Goal: Task Accomplishment & Management: Manage account settings

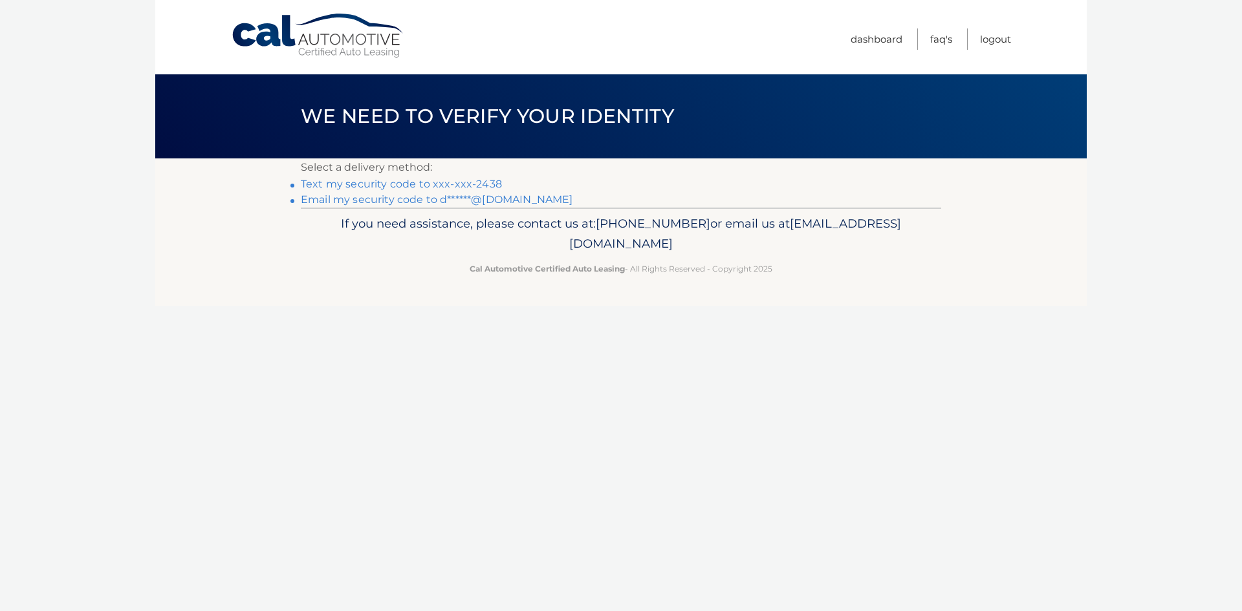
click at [488, 185] on link "Text my security code to xxx-xxx-2438" at bounding box center [401, 184] width 201 height 12
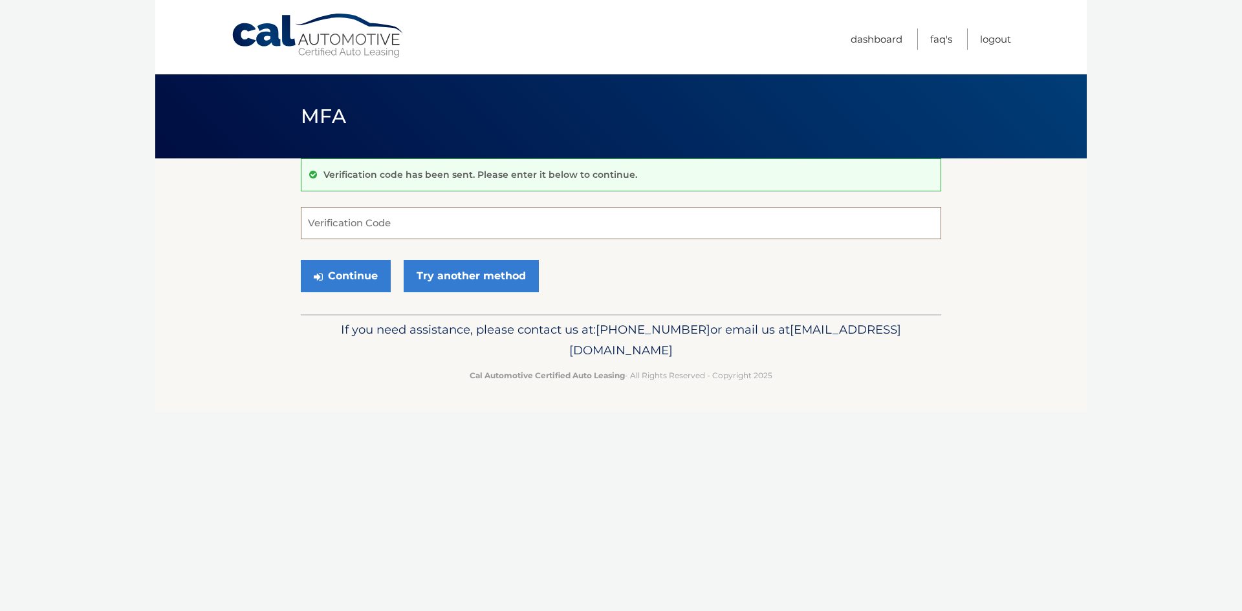
click at [446, 215] on input "Verification Code" at bounding box center [621, 223] width 640 height 32
type input "525963"
click at [370, 274] on button "Continue" at bounding box center [346, 276] width 90 height 32
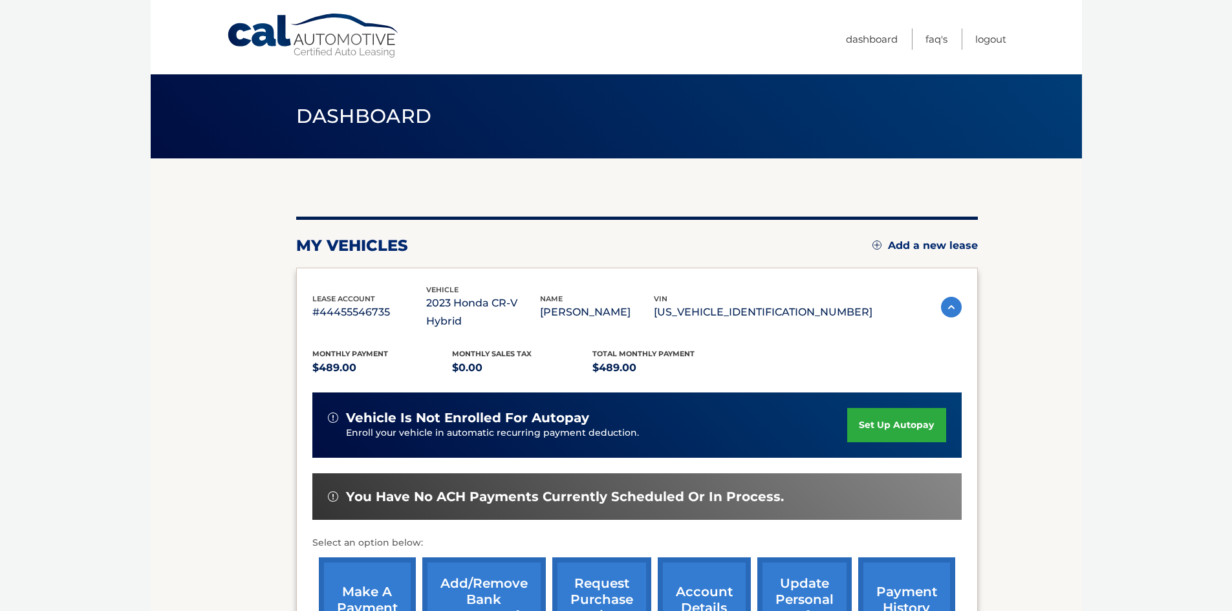
click at [352, 582] on link "make a payment" at bounding box center [367, 600] width 97 height 85
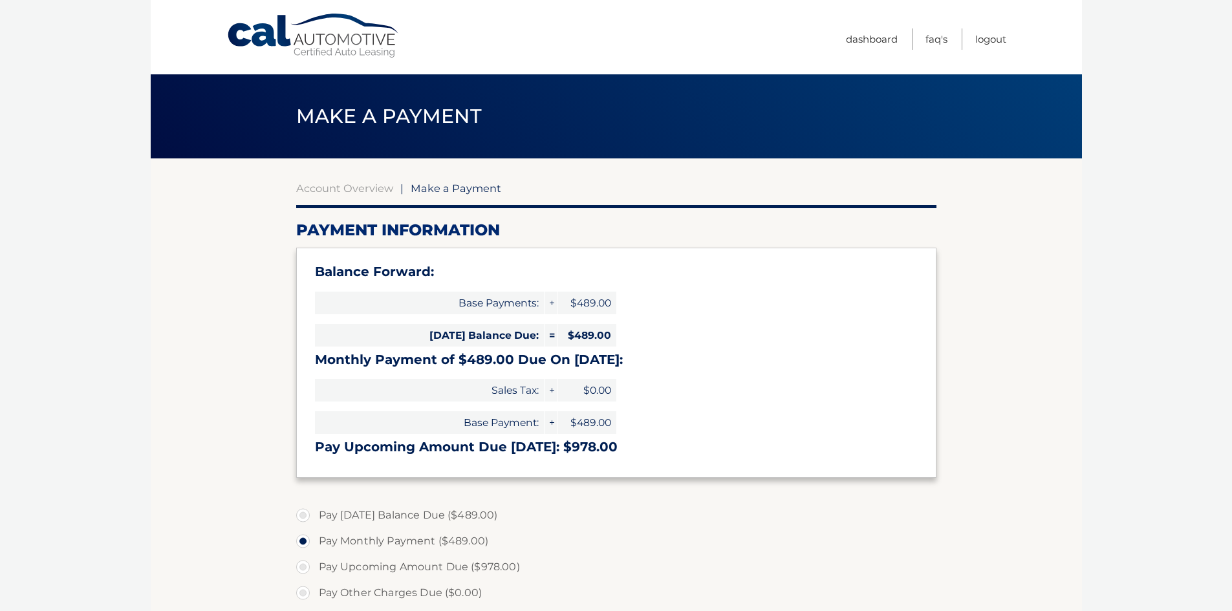
select select "MGU3YWMwM2YtNjQyOS00MWZiLWFhNzAtNjIyNWYzYzdjY2Vm"
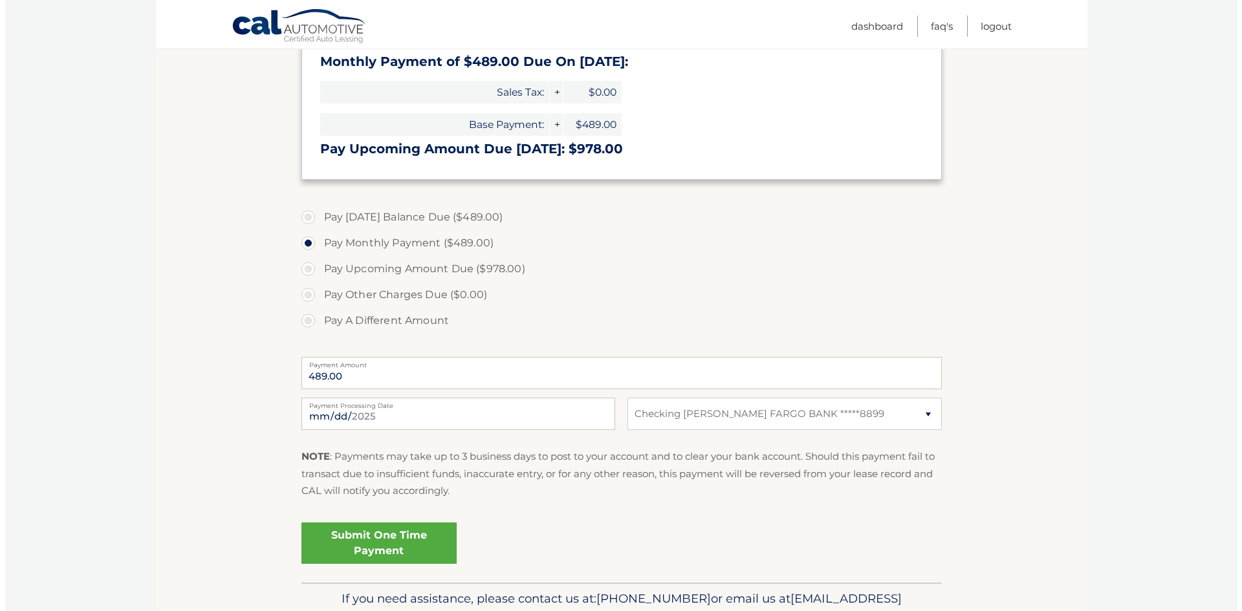
scroll to position [300, 0]
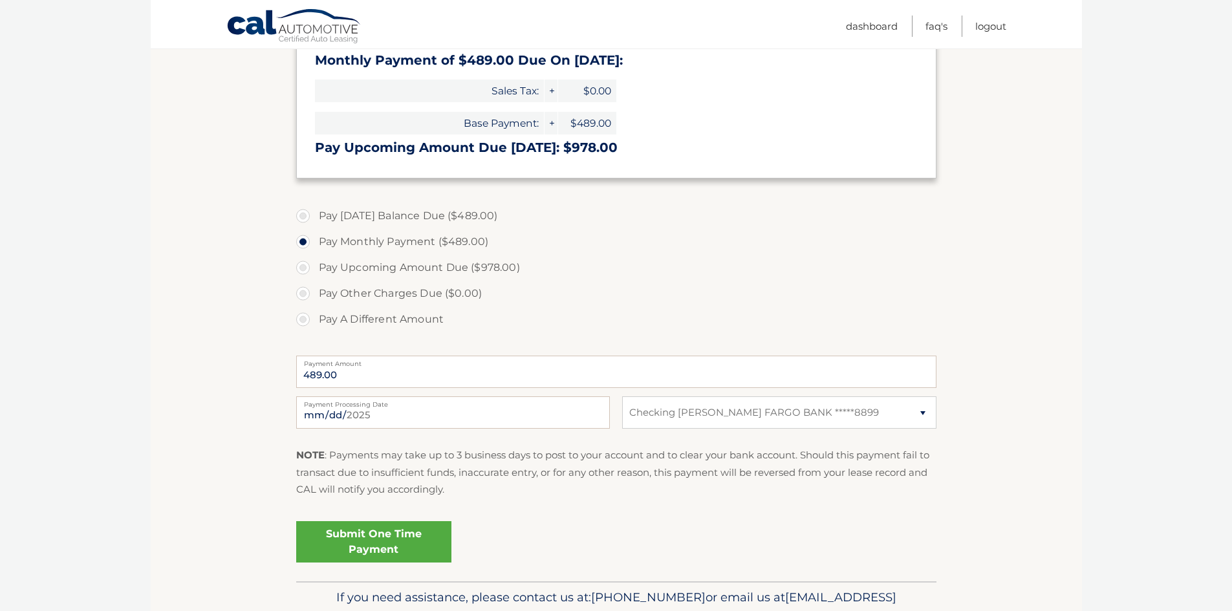
click at [405, 549] on link "Submit One Time Payment" at bounding box center [373, 541] width 155 height 41
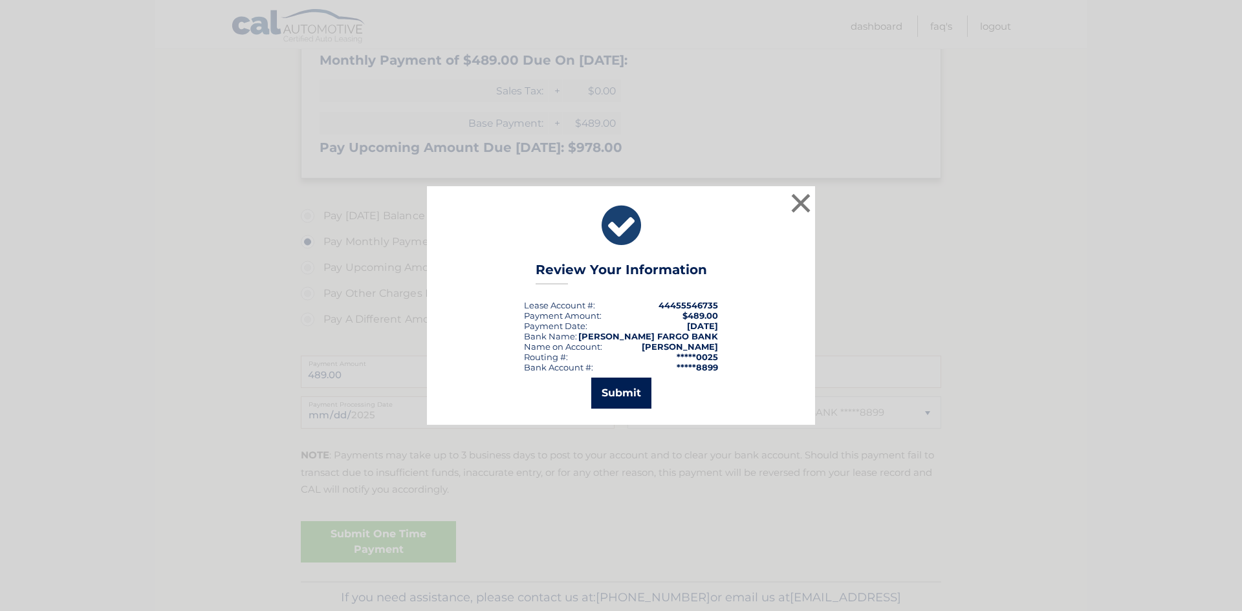
click at [631, 391] on button "Submit" at bounding box center [621, 393] width 60 height 31
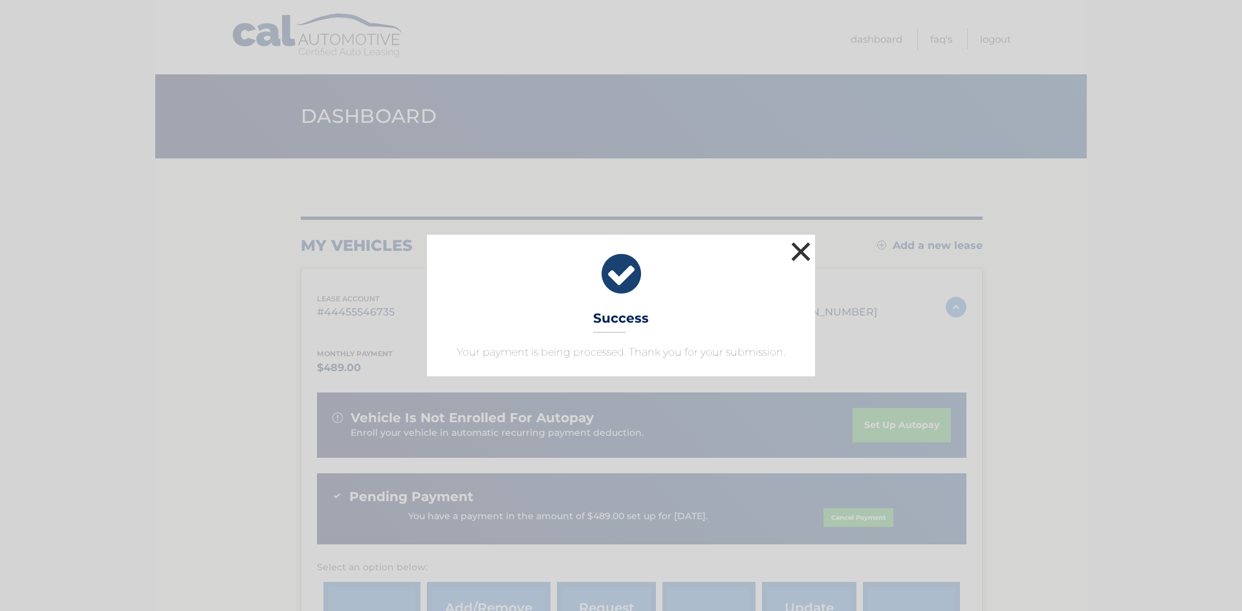
click at [811, 249] on button "×" at bounding box center [801, 252] width 26 height 26
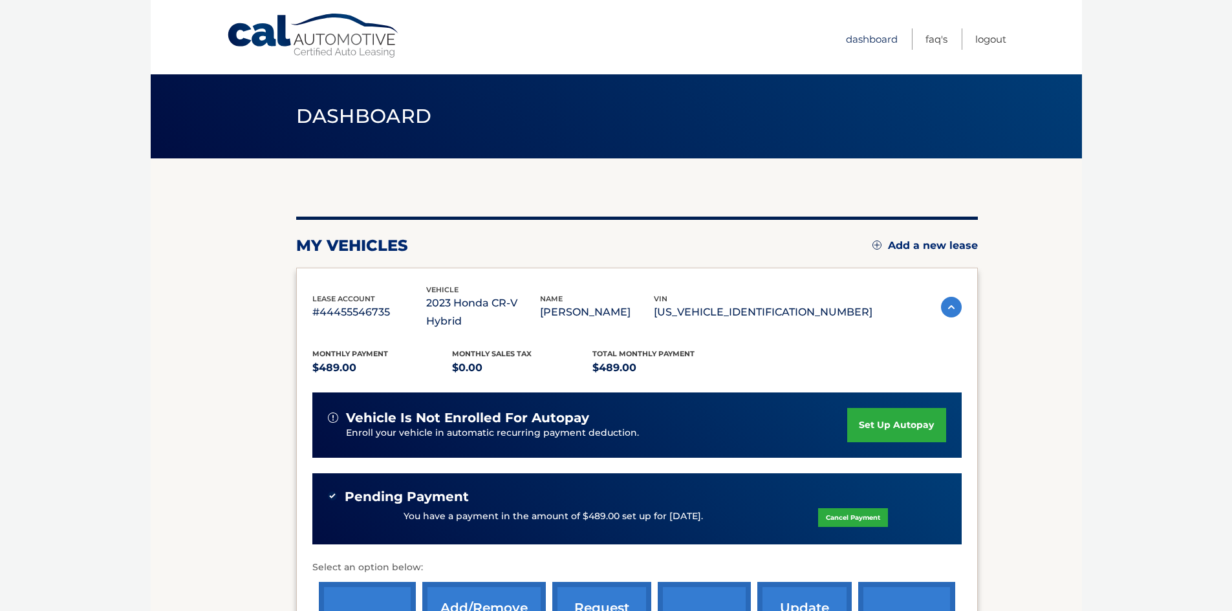
click at [855, 37] on link "Dashboard" at bounding box center [872, 38] width 52 height 21
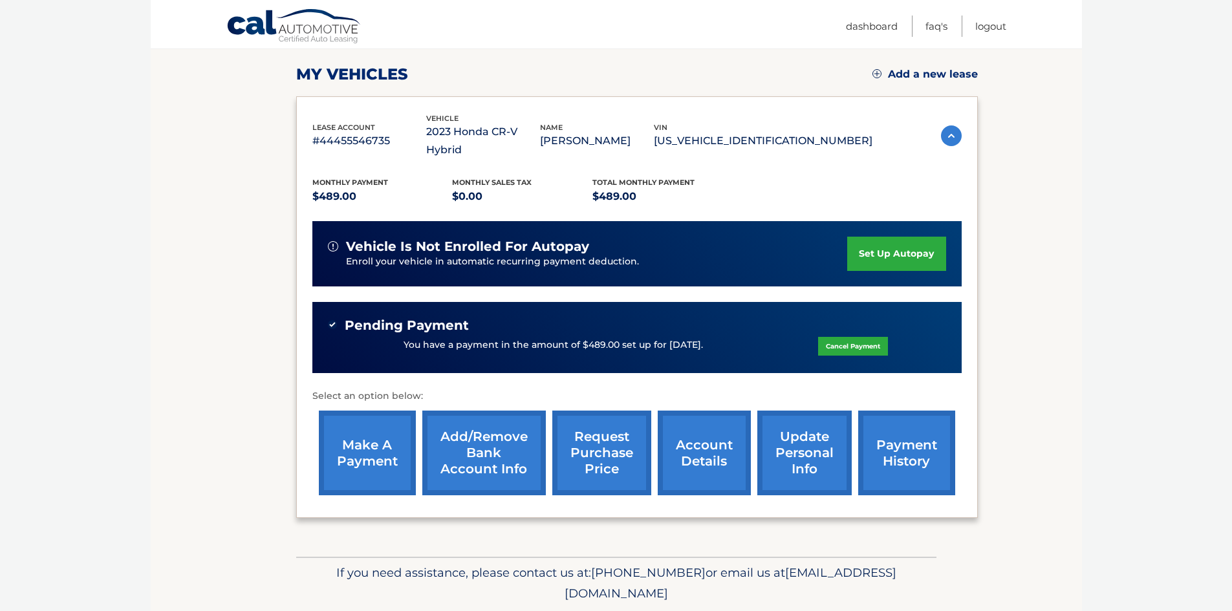
scroll to position [197, 0]
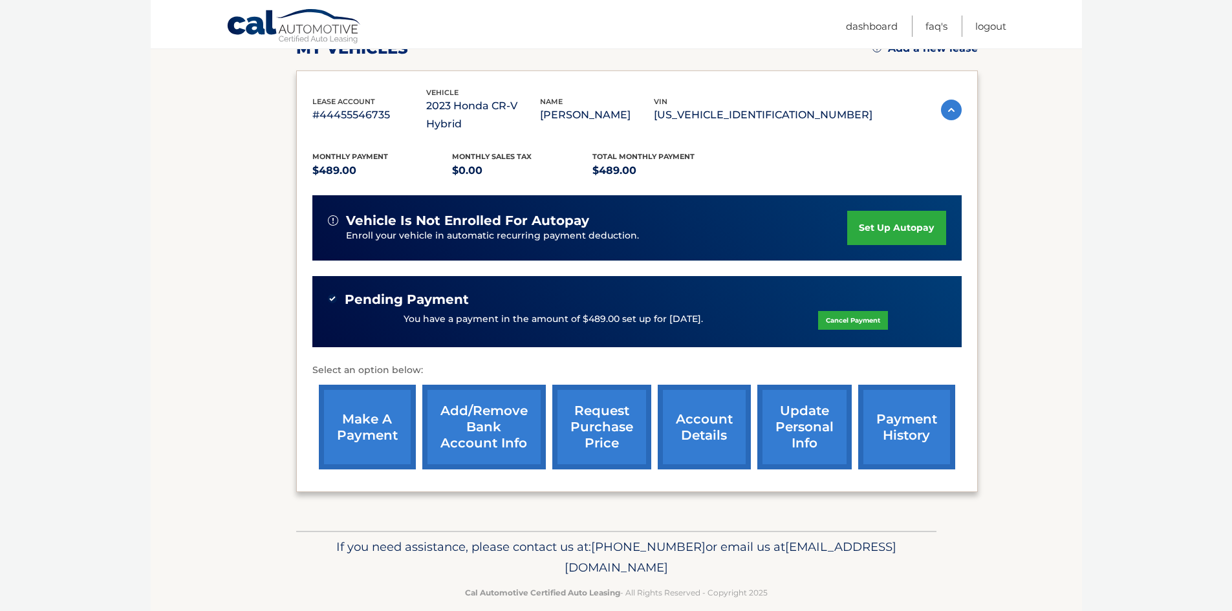
click at [604, 411] on link "request purchase price" at bounding box center [601, 427] width 99 height 85
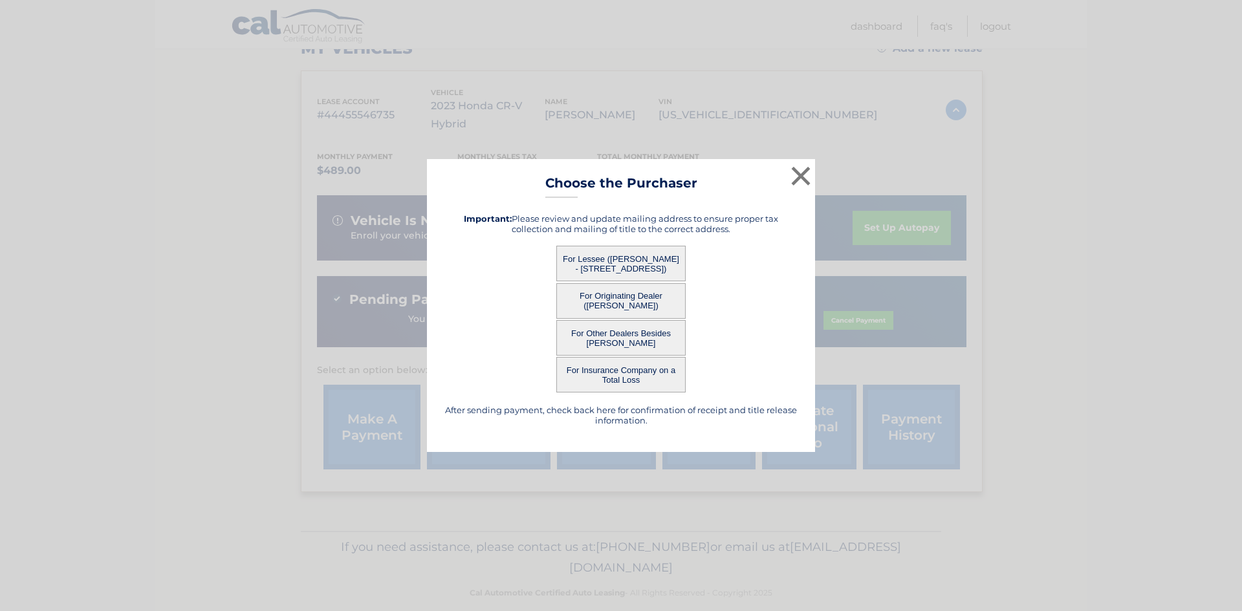
click at [647, 267] on button "For Lessee ([PERSON_NAME] - [STREET_ADDRESS])" at bounding box center [620, 264] width 129 height 36
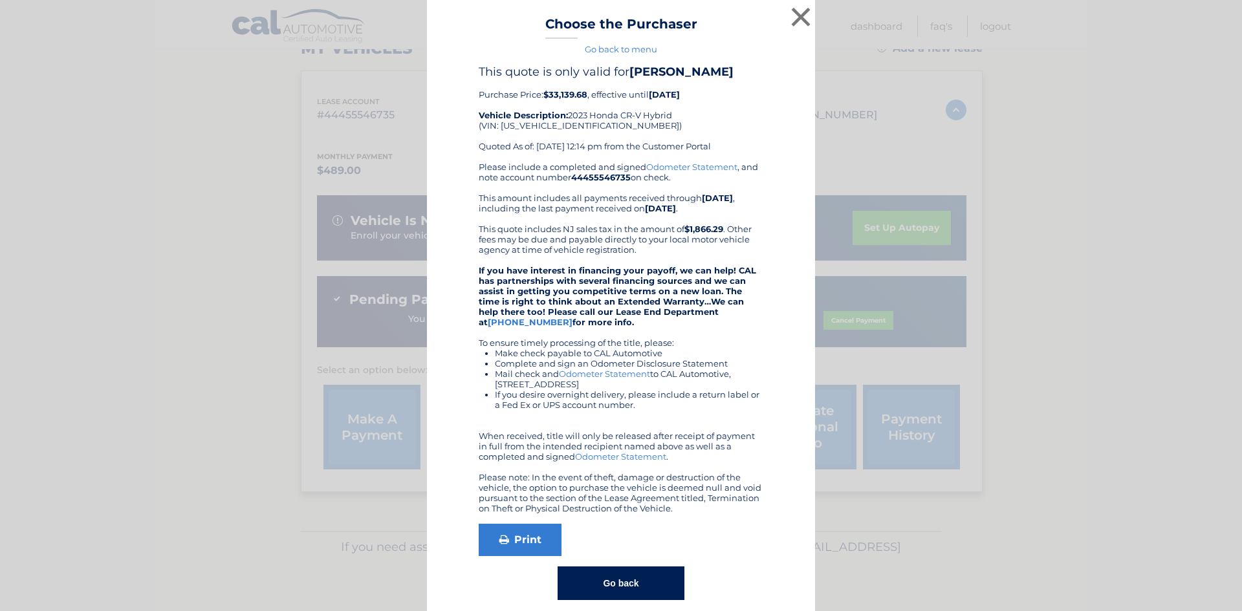
click at [643, 585] on button "Go back" at bounding box center [621, 584] width 126 height 34
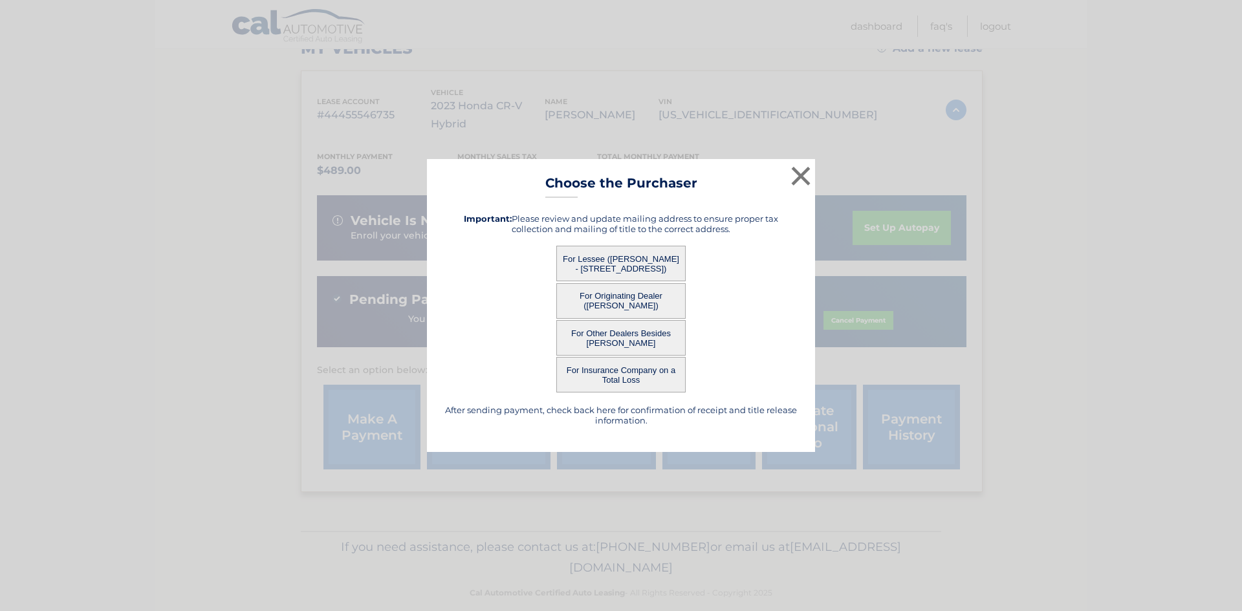
click at [641, 300] on button "For Originating Dealer ([PERSON_NAME])" at bounding box center [620, 301] width 129 height 36
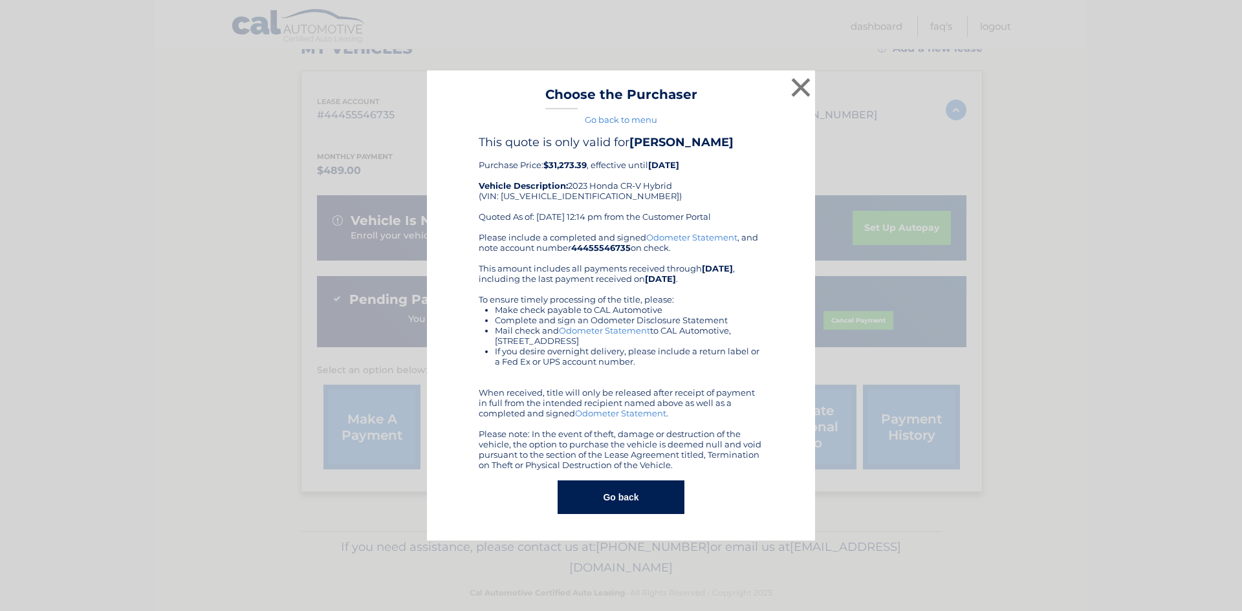
click at [615, 490] on button "Go back" at bounding box center [621, 498] width 126 height 34
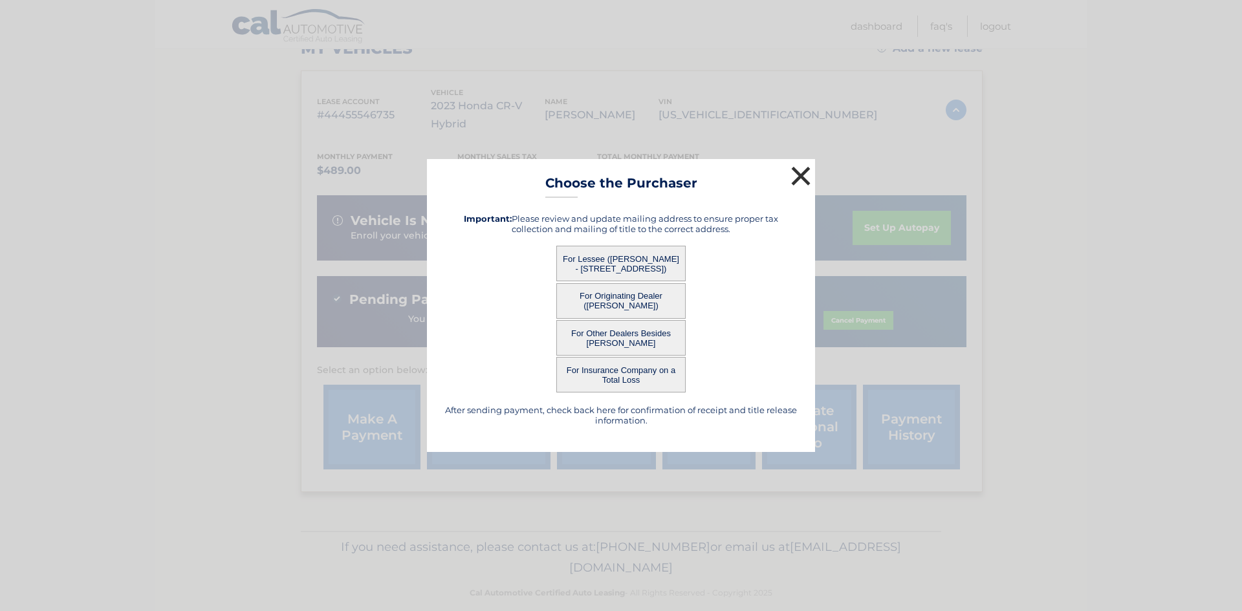
click at [801, 173] on button "×" at bounding box center [801, 176] width 26 height 26
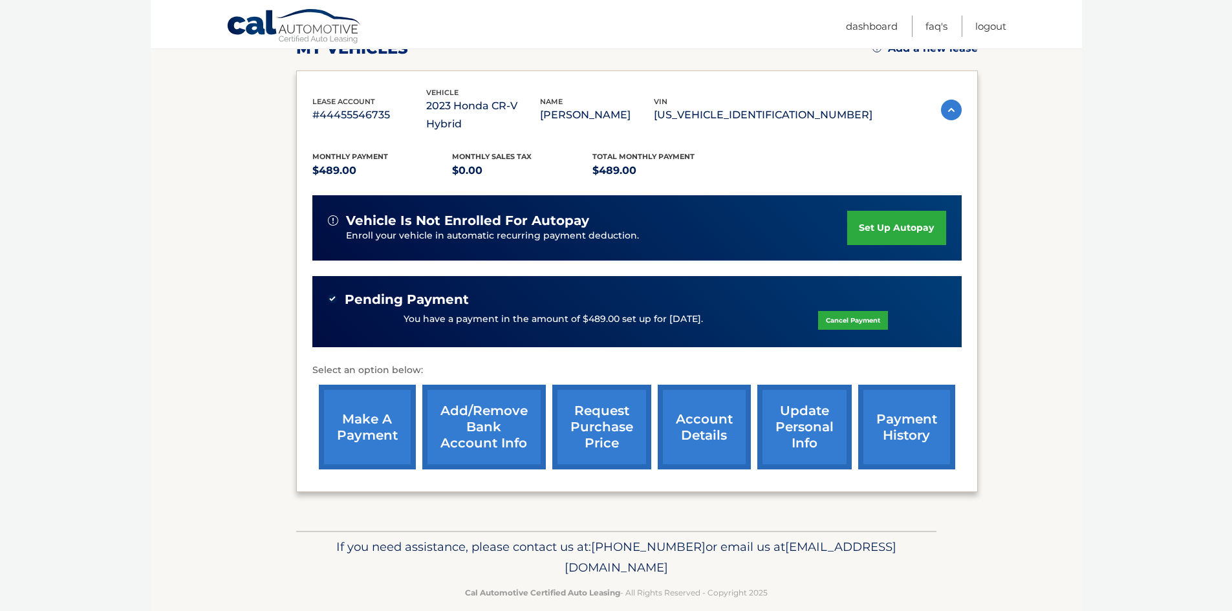
click at [697, 408] on link "account details" at bounding box center [704, 427] width 93 height 85
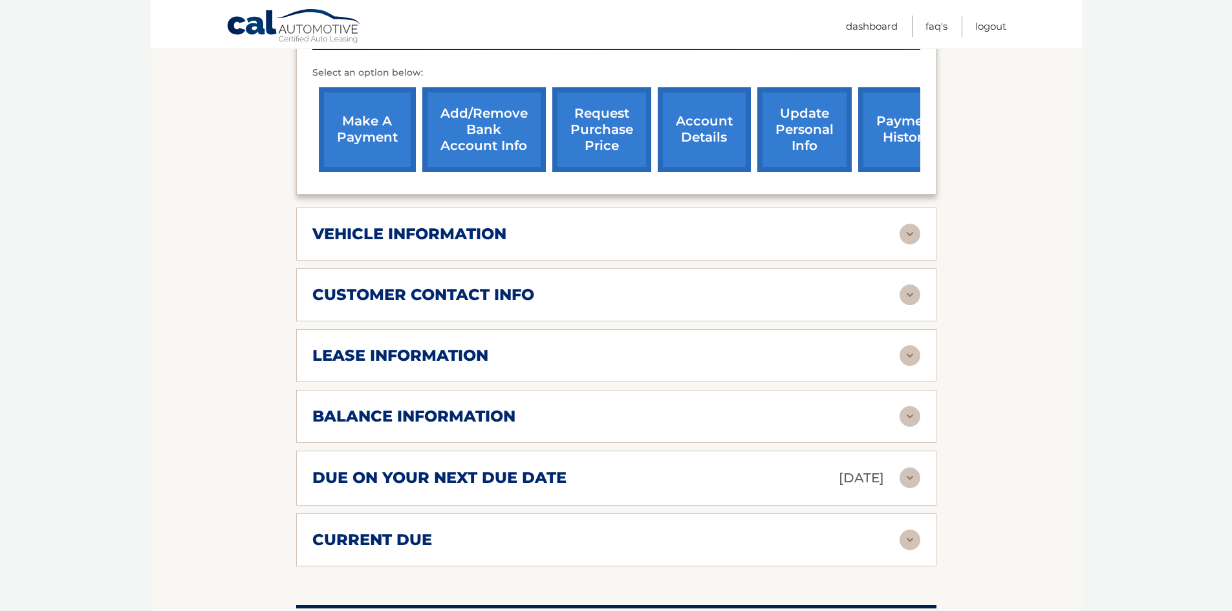
scroll to position [534, 0]
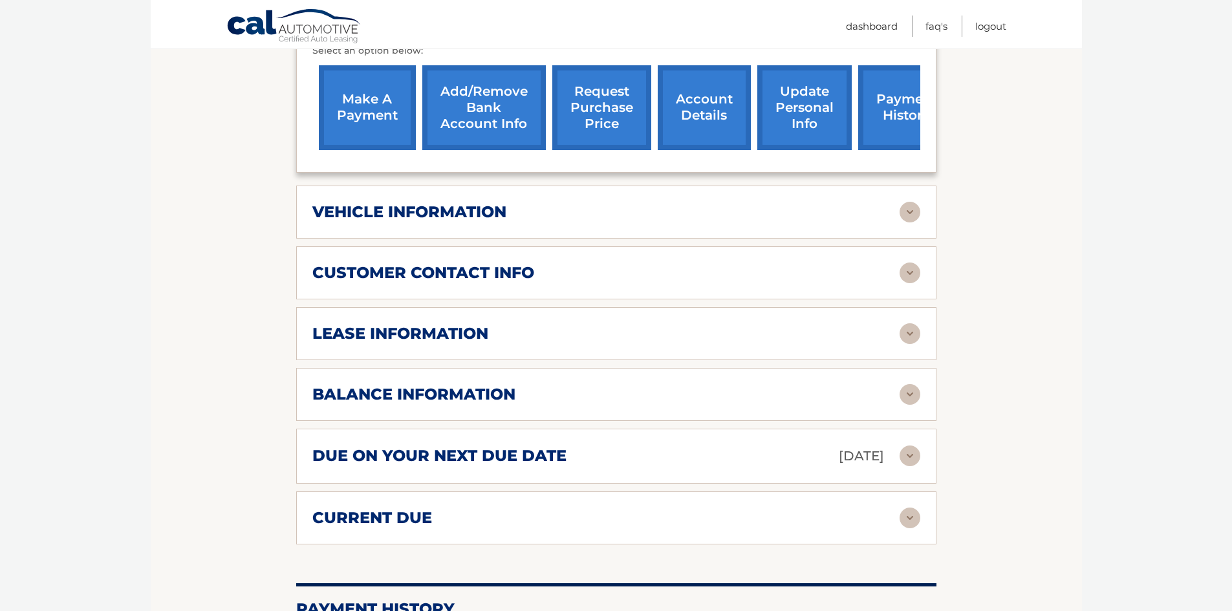
click at [911, 384] on img at bounding box center [910, 394] width 21 height 21
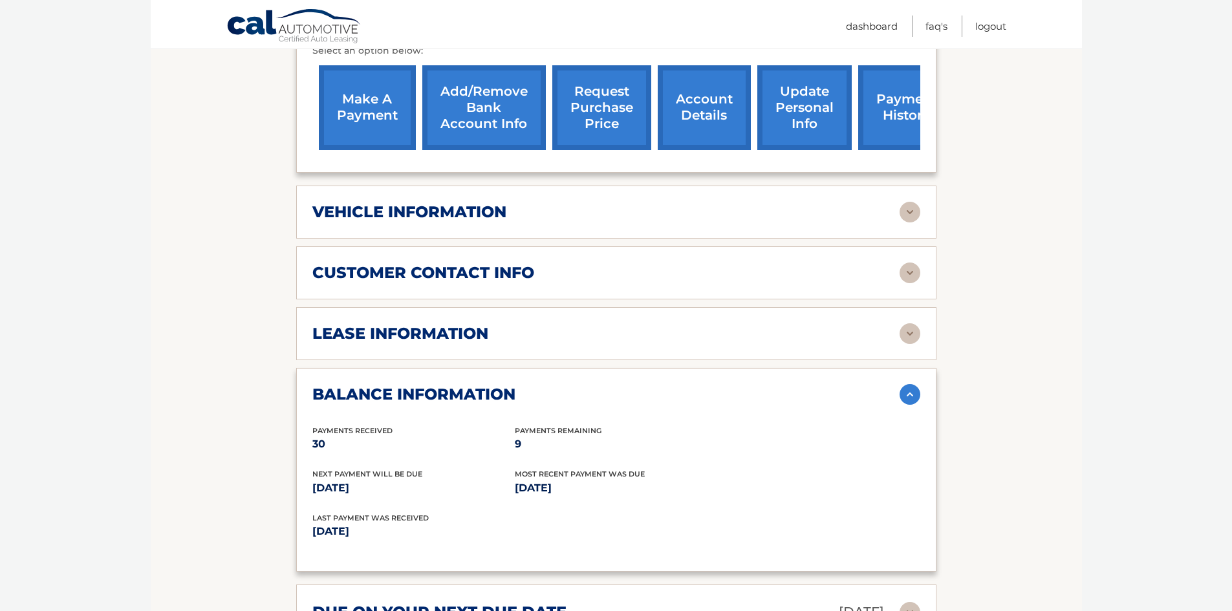
click at [906, 323] on img at bounding box center [910, 333] width 21 height 21
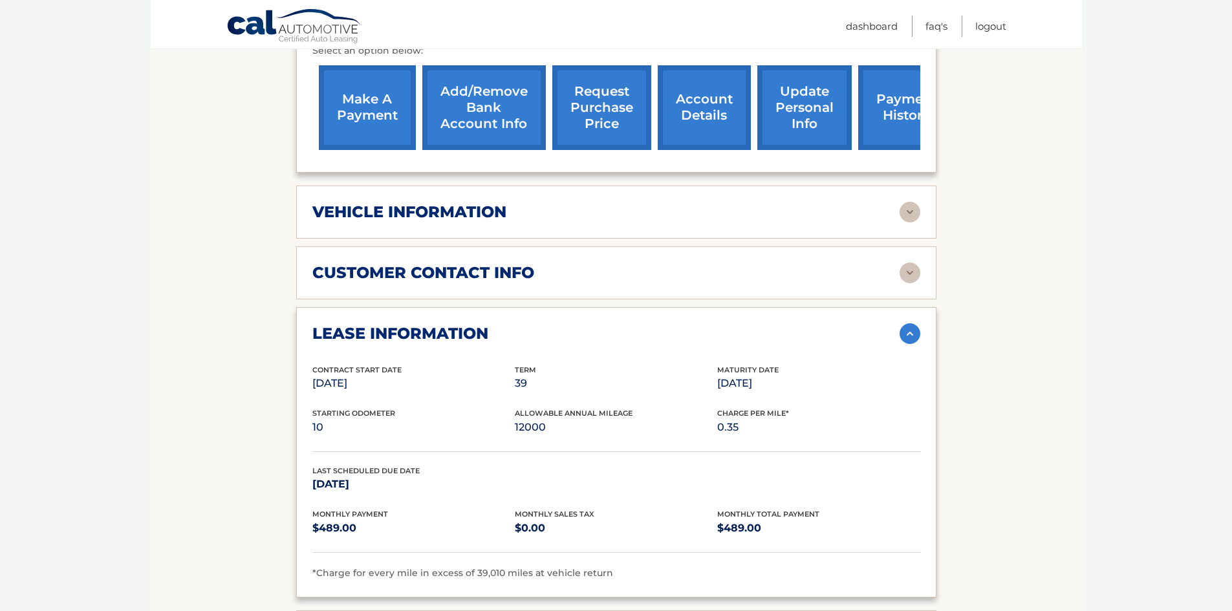
drag, startPoint x: 902, startPoint y: 188, endPoint x: 910, endPoint y: 189, distance: 7.8
click at [903, 202] on img at bounding box center [910, 212] width 21 height 21
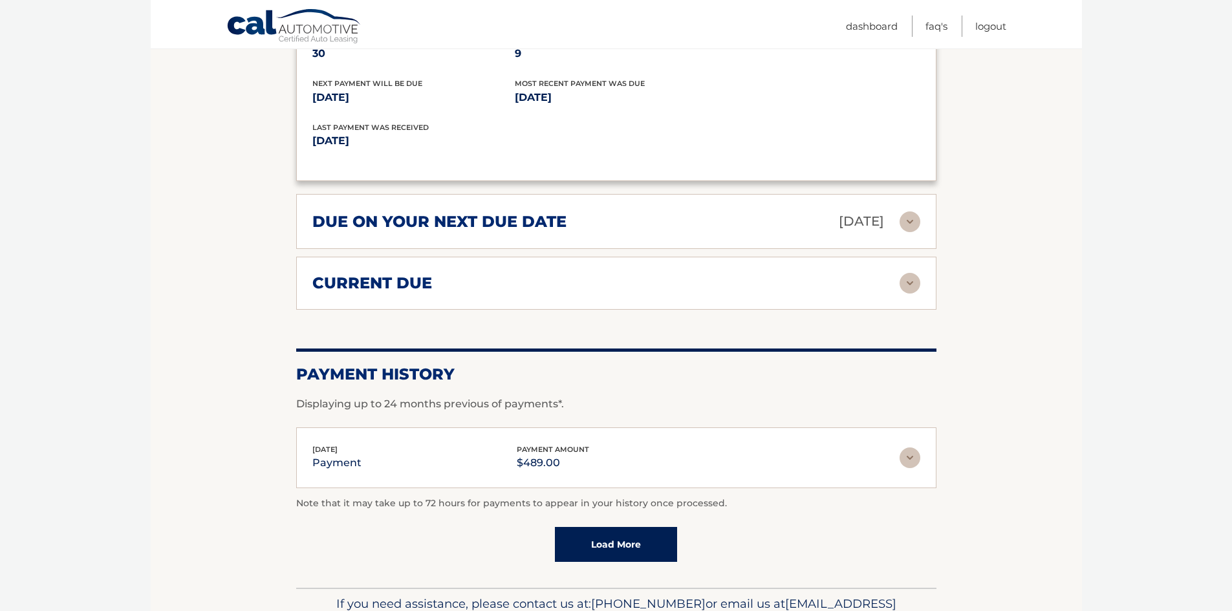
scroll to position [1536, 0]
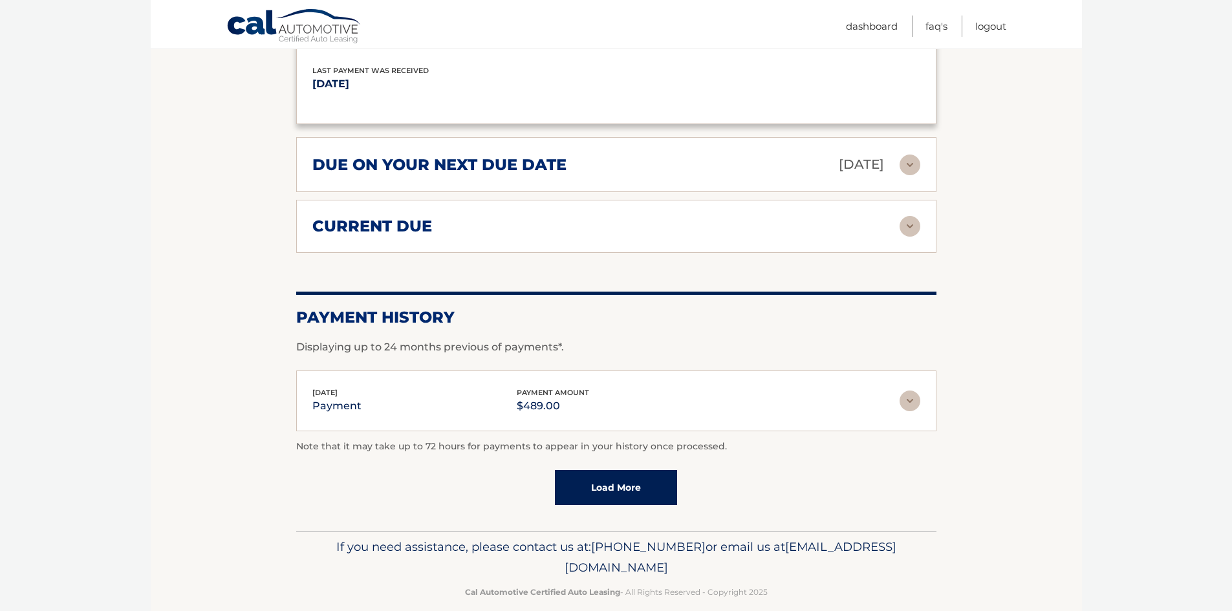
click at [909, 216] on img at bounding box center [910, 226] width 21 height 21
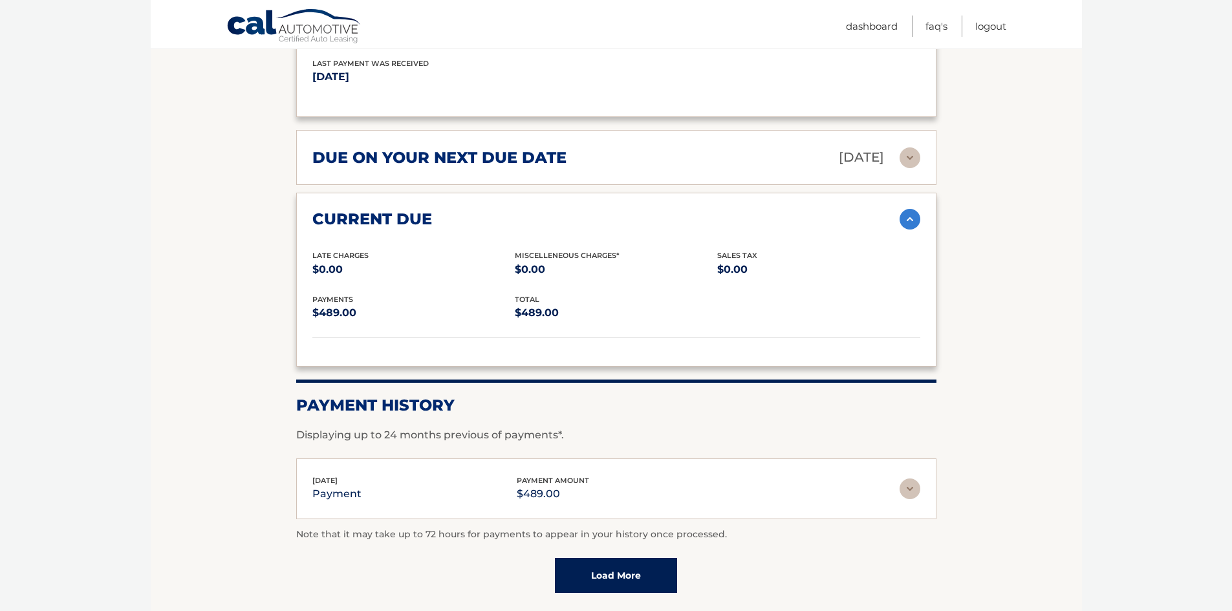
scroll to position [1631, 0]
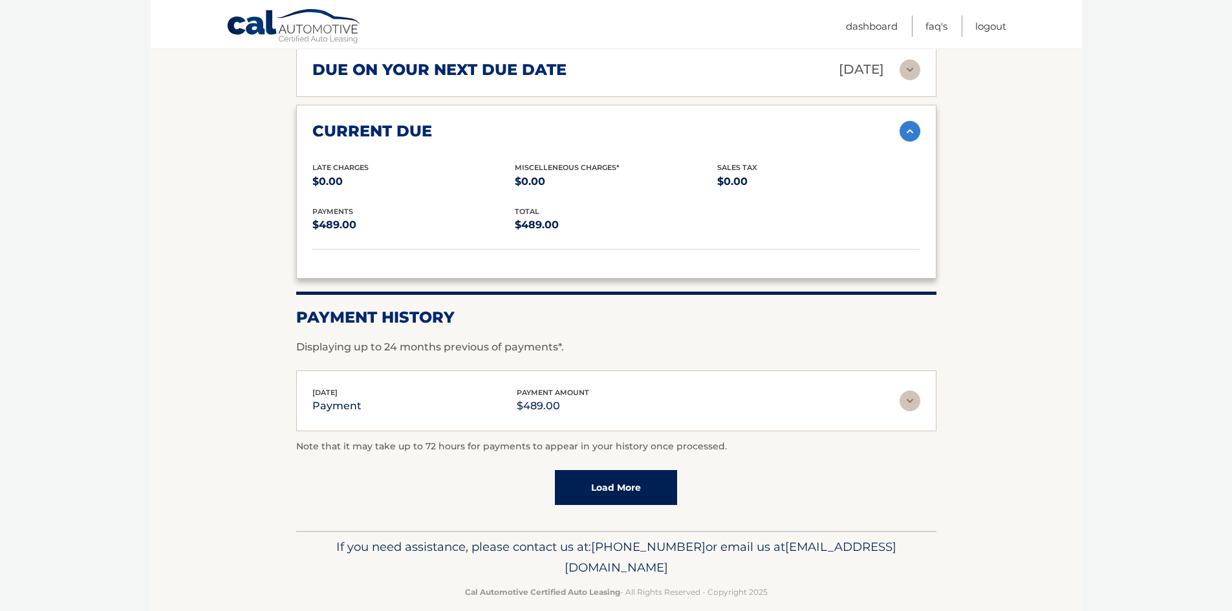
click at [611, 474] on link "Load More" at bounding box center [616, 487] width 122 height 35
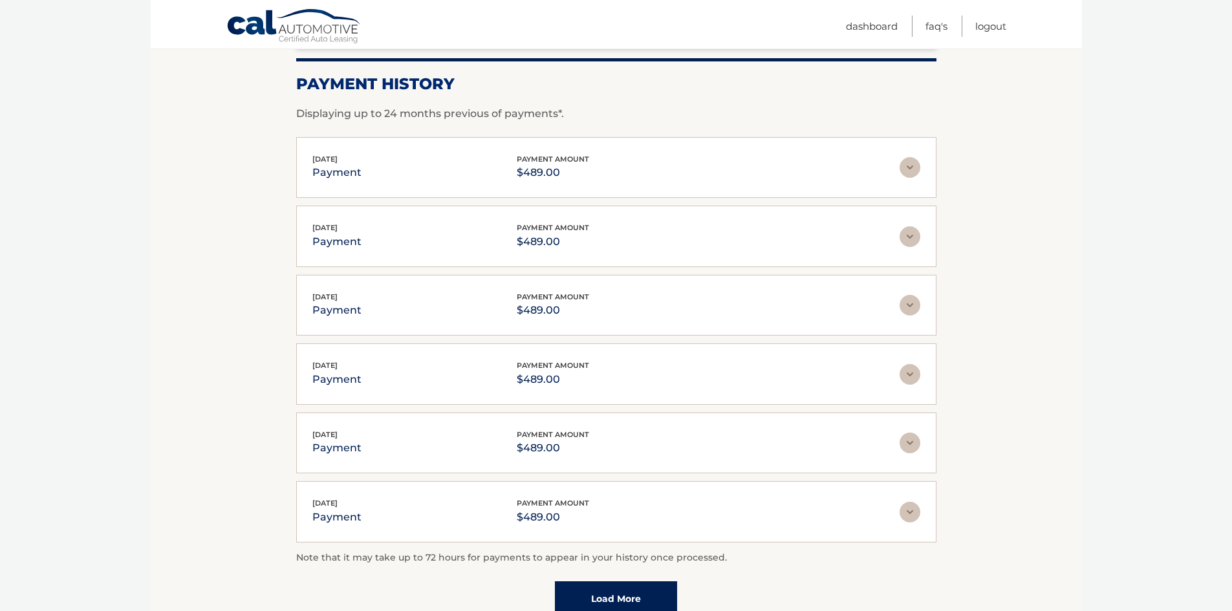
scroll to position [1976, 0]
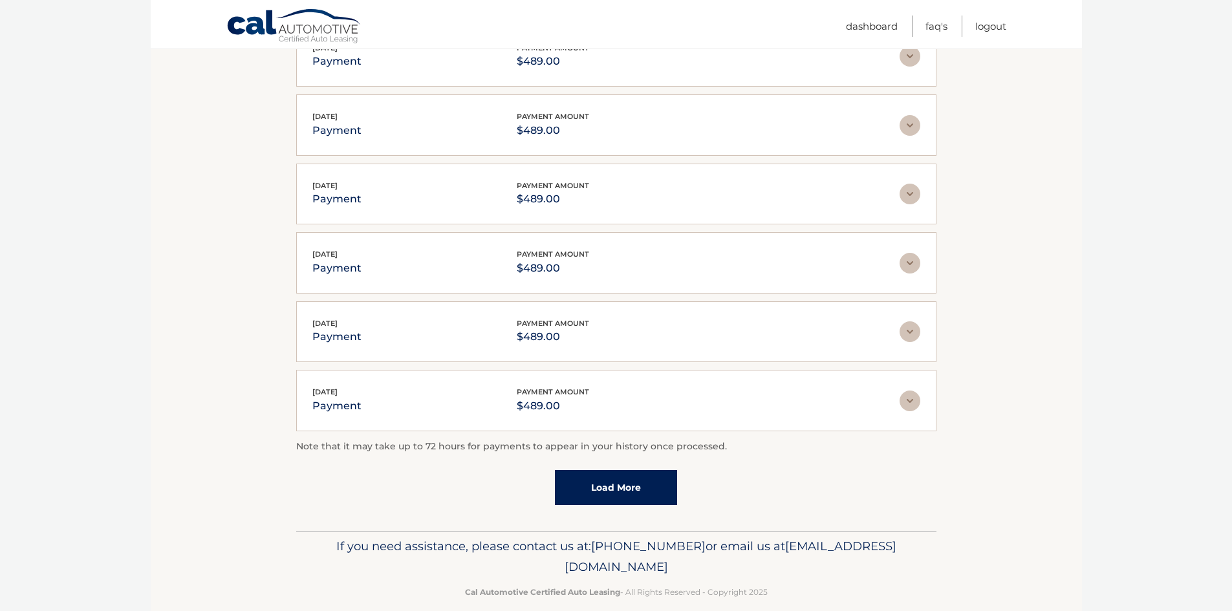
click at [626, 474] on link "Load More" at bounding box center [616, 487] width 122 height 35
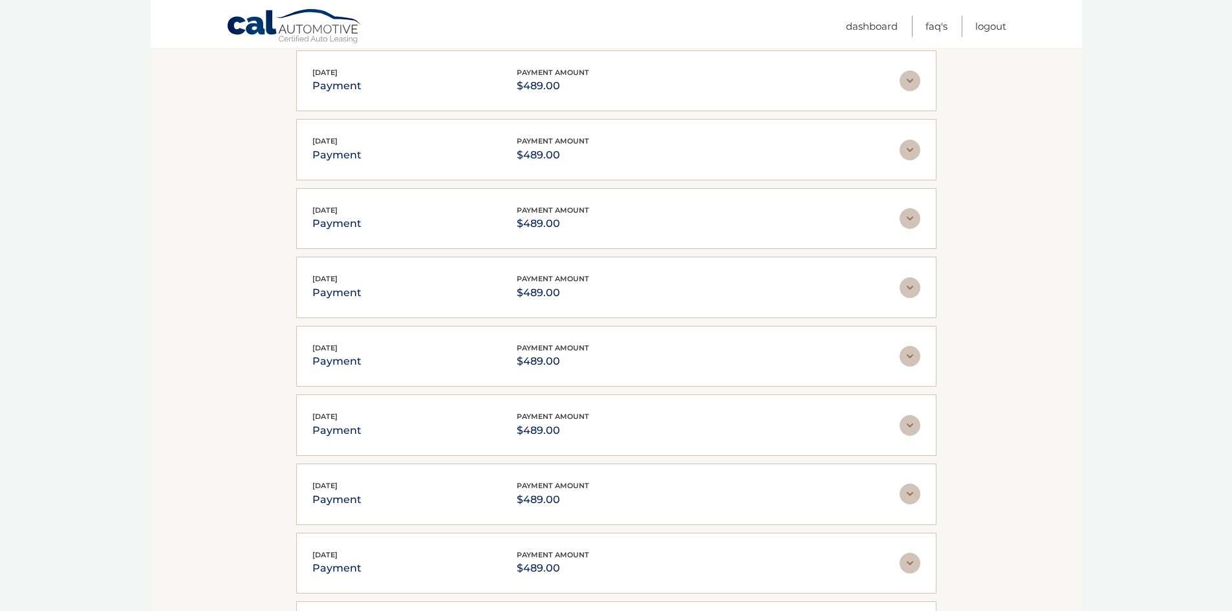
scroll to position [2320, 0]
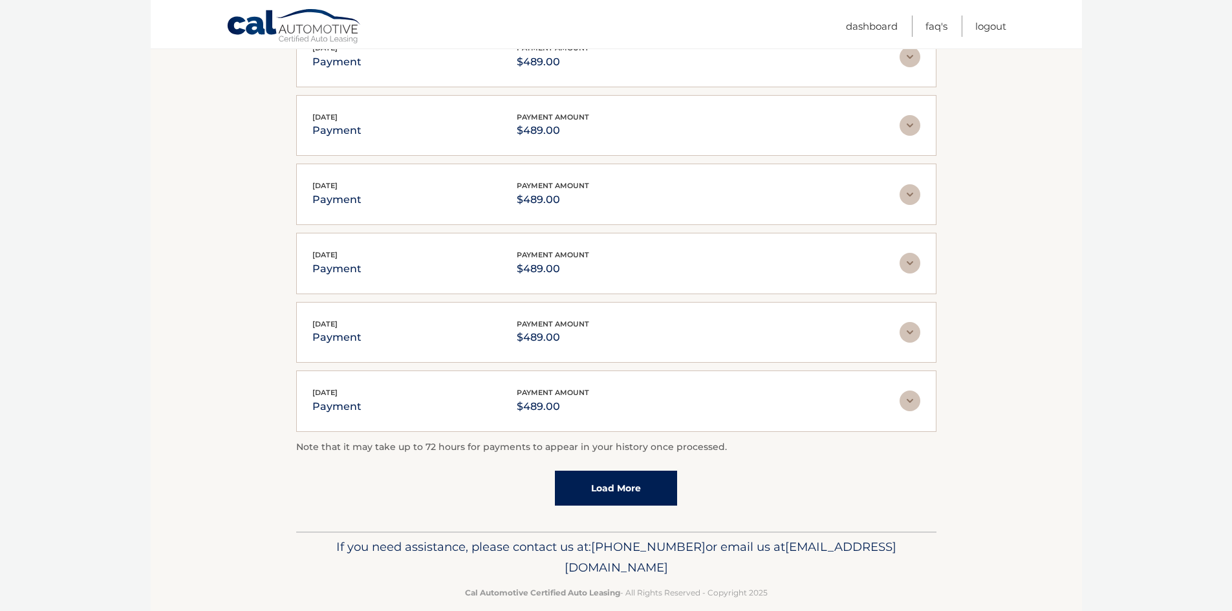
click at [595, 474] on link "Load More" at bounding box center [616, 488] width 122 height 35
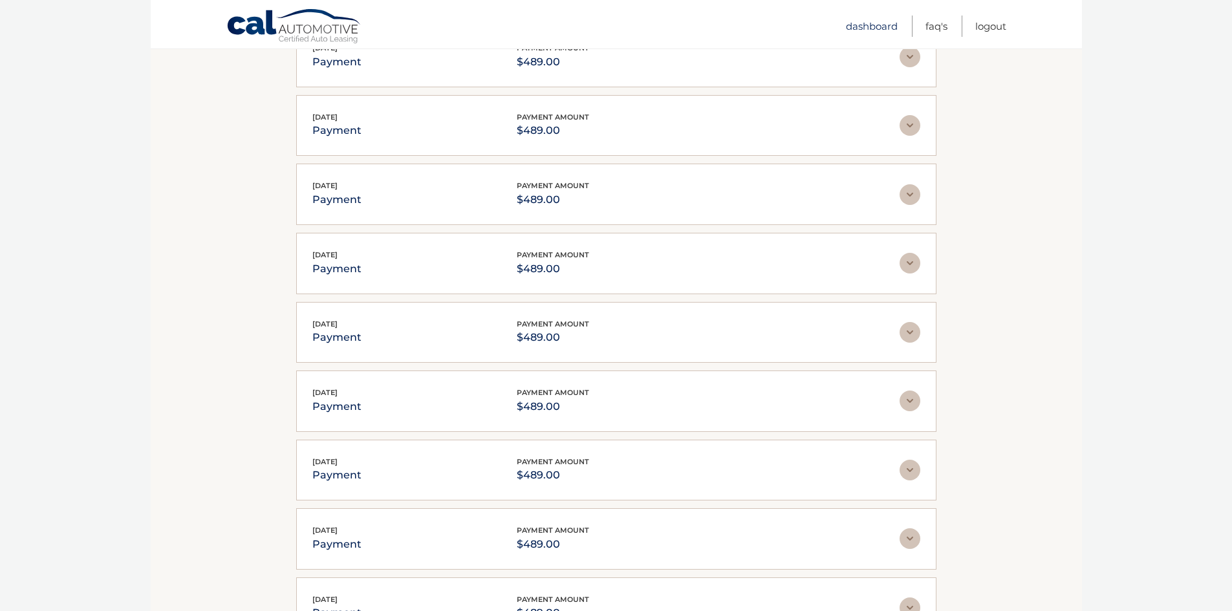
click at [867, 23] on link "Dashboard" at bounding box center [872, 26] width 52 height 21
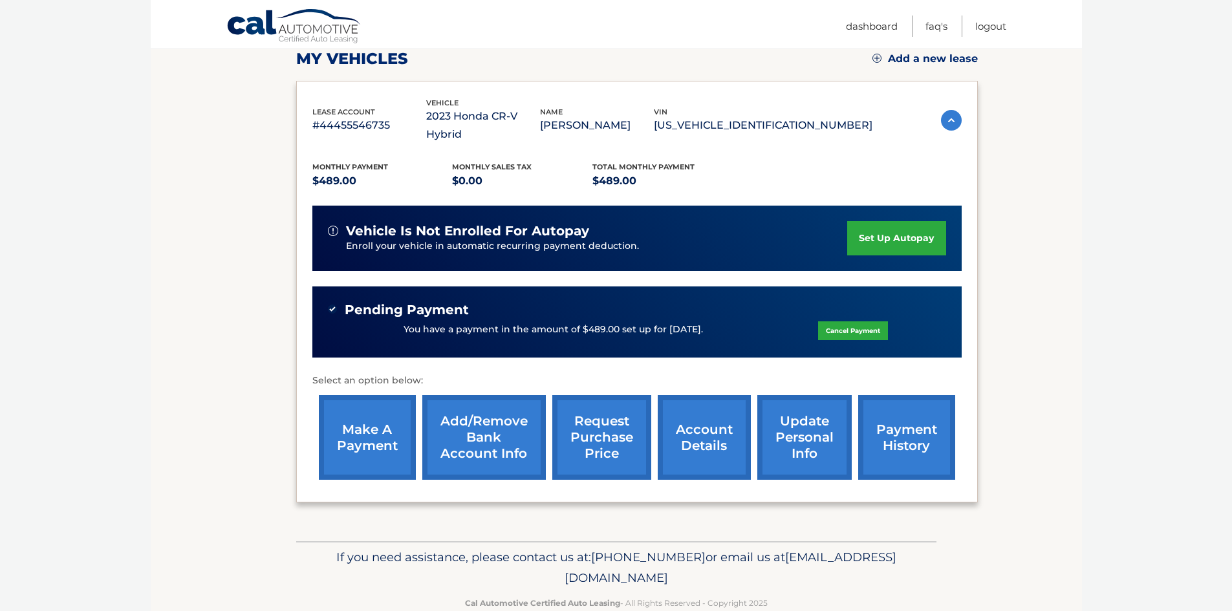
scroll to position [197, 0]
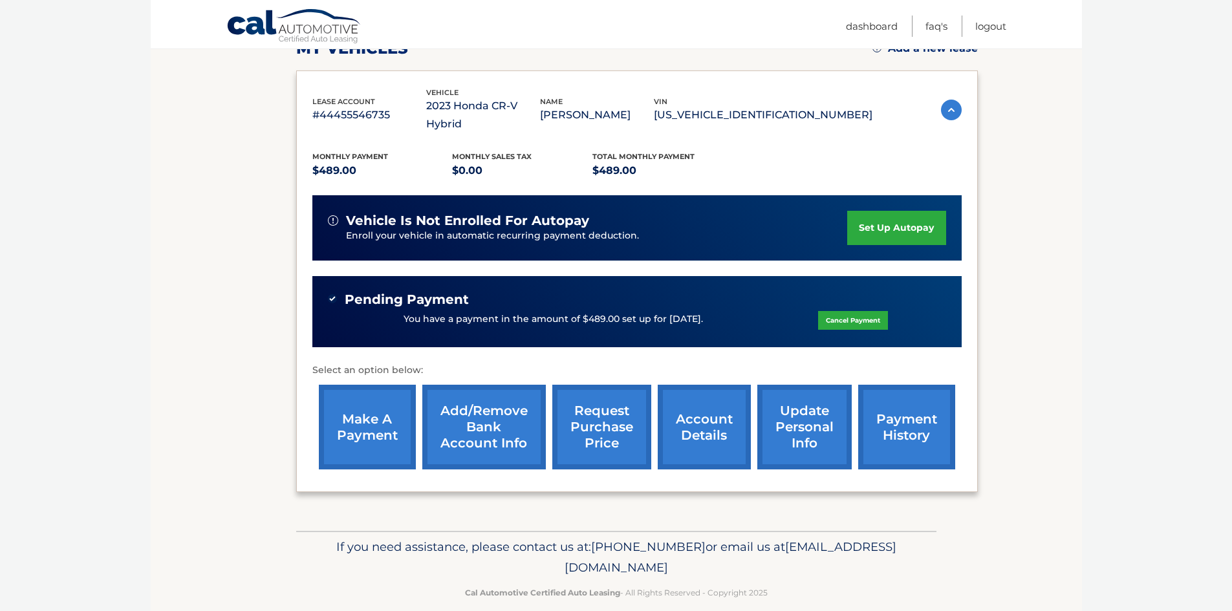
click at [721, 401] on link "account details" at bounding box center [704, 427] width 93 height 85
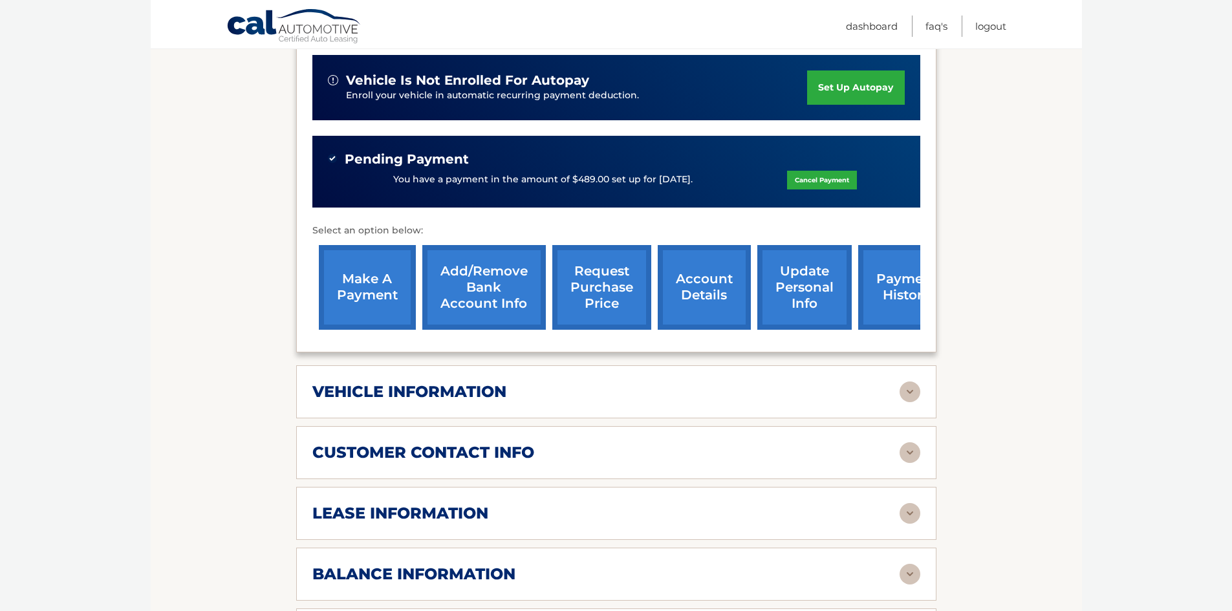
scroll to position [356, 0]
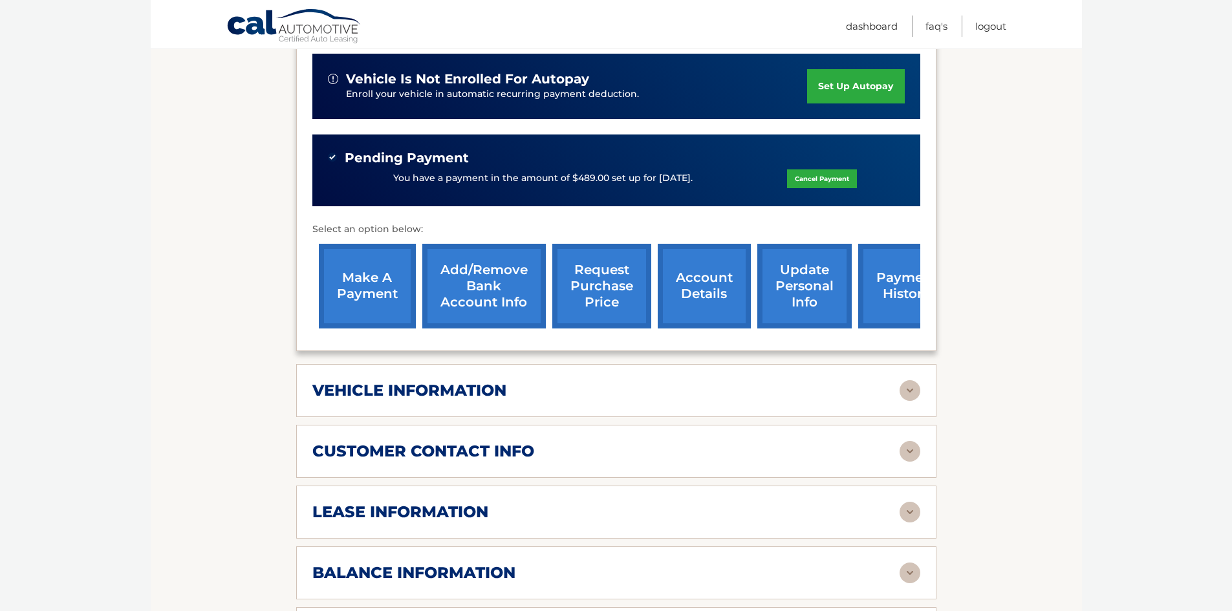
click at [914, 502] on img at bounding box center [910, 512] width 21 height 21
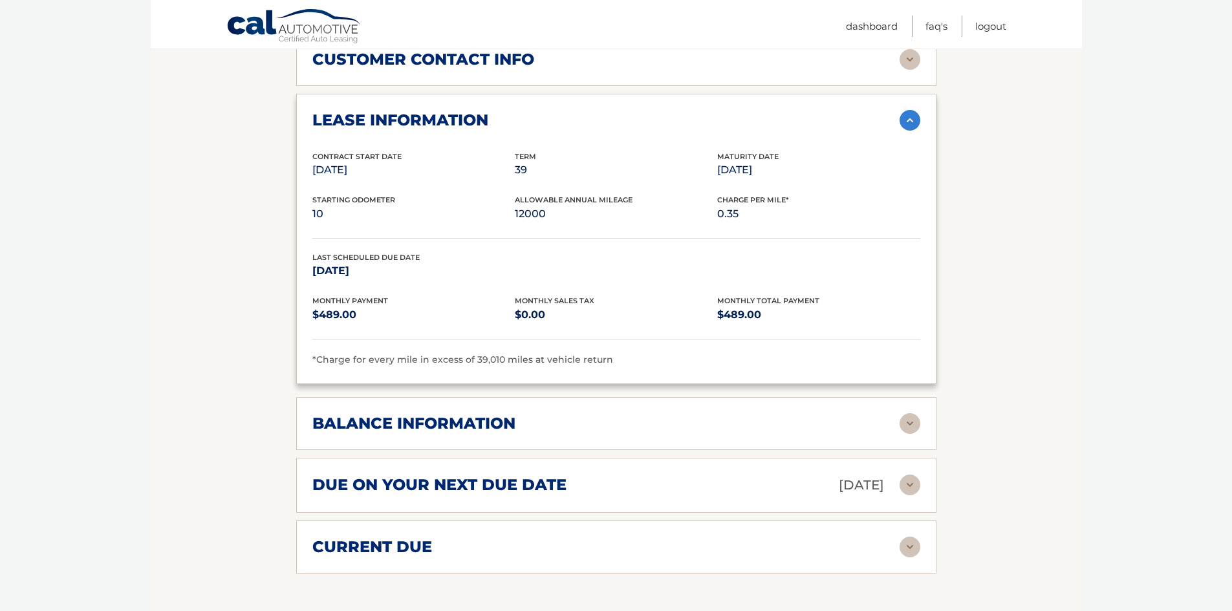
scroll to position [803, 0]
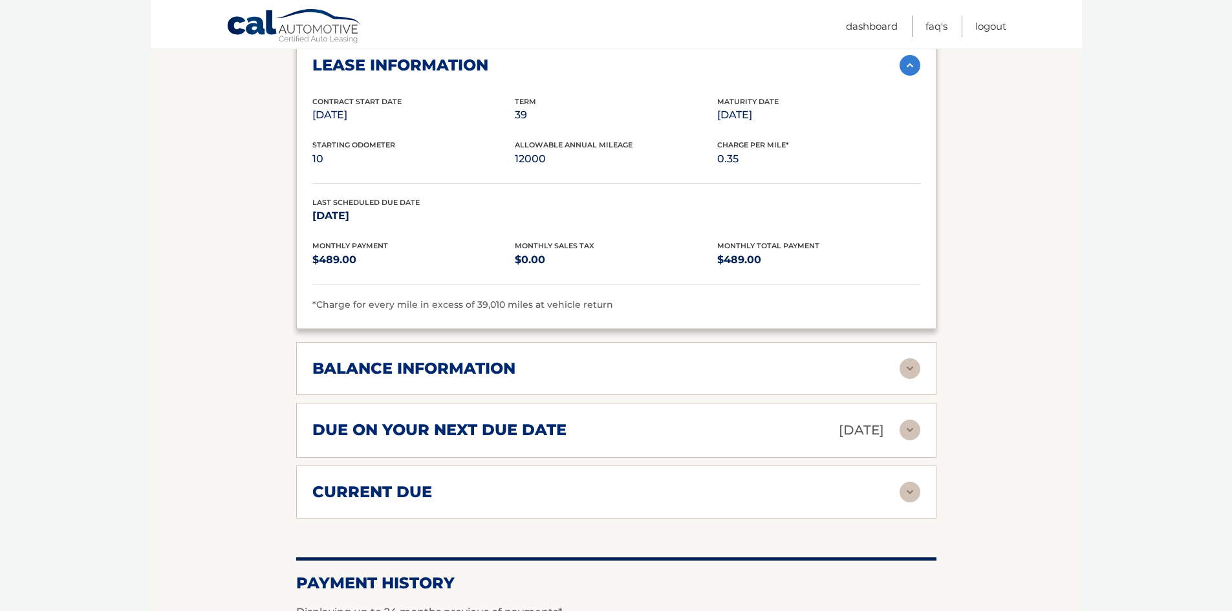
click at [911, 358] on img at bounding box center [910, 368] width 21 height 21
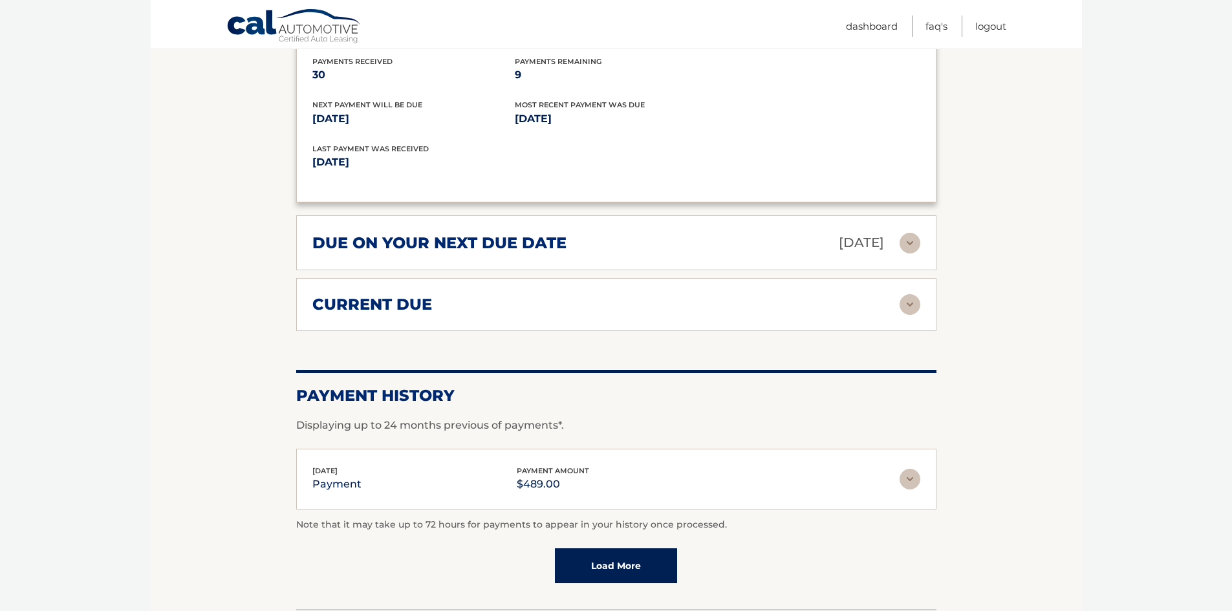
scroll to position [1181, 0]
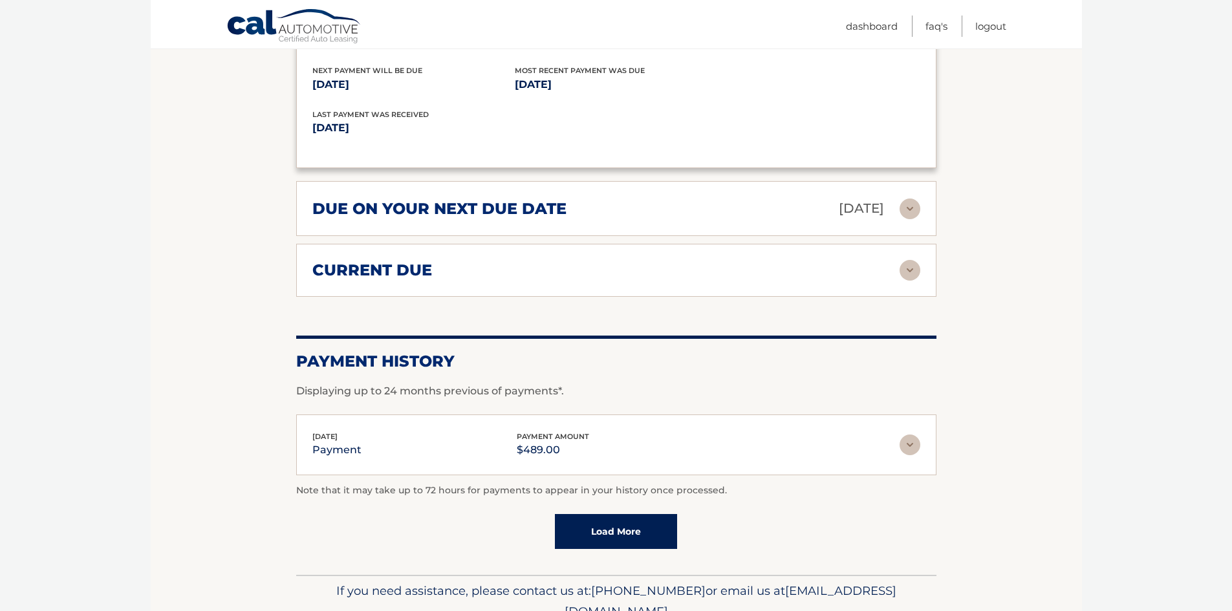
click at [907, 260] on img at bounding box center [910, 270] width 21 height 21
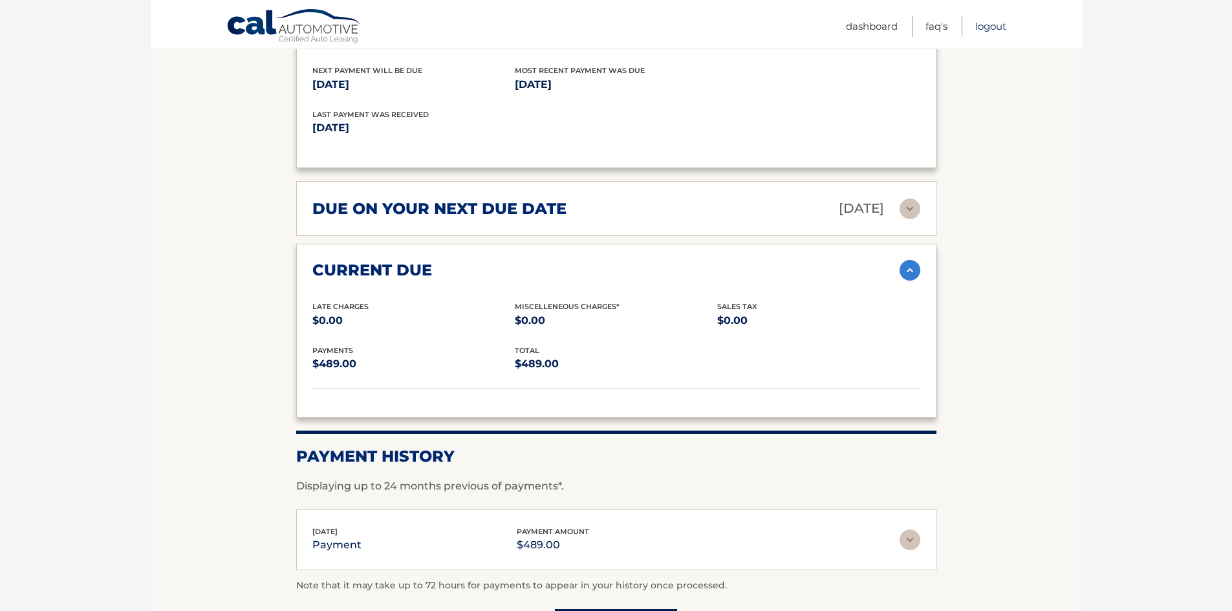
click at [994, 24] on link "Logout" at bounding box center [991, 26] width 31 height 21
